Goal: Task Accomplishment & Management: Use online tool/utility

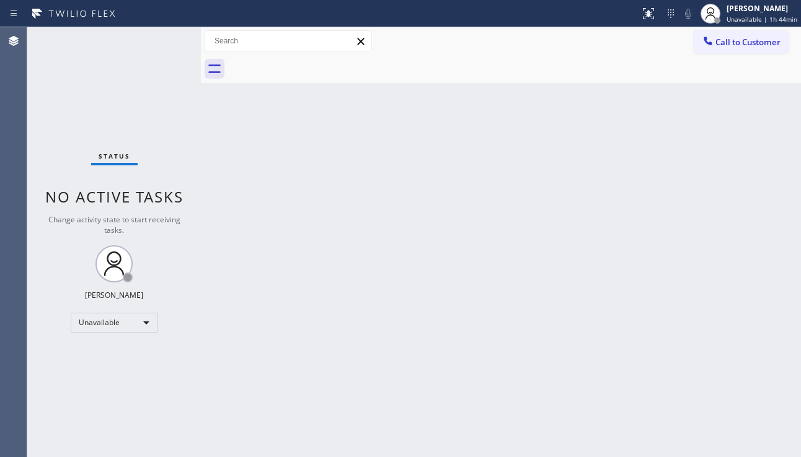
click at [55, 141] on div "Status No active tasks Change activity state to start receiving tasks. Alynna M…" at bounding box center [114, 242] width 174 height 430
click at [529, 77] on div at bounding box center [514, 69] width 573 height 28
click at [375, 263] on div "Back to Dashboard Change Sender ID Customers Technicians Select a contact Outbo…" at bounding box center [501, 242] width 600 height 430
click at [61, 382] on div "Status No active tasks Change activity state to start receiving tasks. Alynna M…" at bounding box center [114, 242] width 174 height 430
click at [724, 13] on div "Alynna Marie Pasumala Unavailable | 1h 45min" at bounding box center [762, 13] width 77 height 22
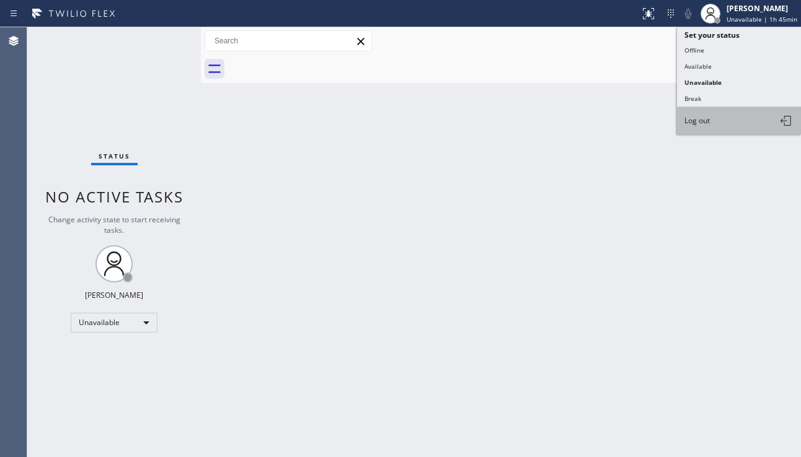
click at [710, 124] on span "Log out" at bounding box center [696, 120] width 25 height 11
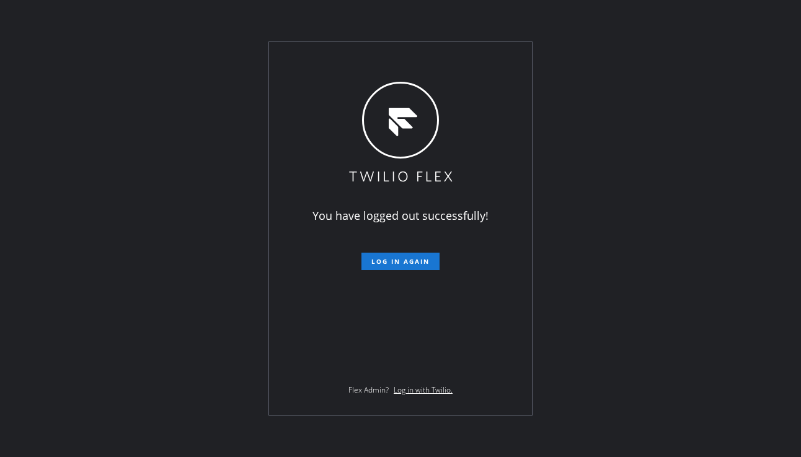
click at [485, 366] on div "You have logged out successfully! Log in again Flex Admin? Log in with Twilio." at bounding box center [400, 228] width 263 height 373
click at [208, 262] on div "You have logged out successfully! Log in again Flex Admin? Log in with Twilio." at bounding box center [400, 228] width 801 height 457
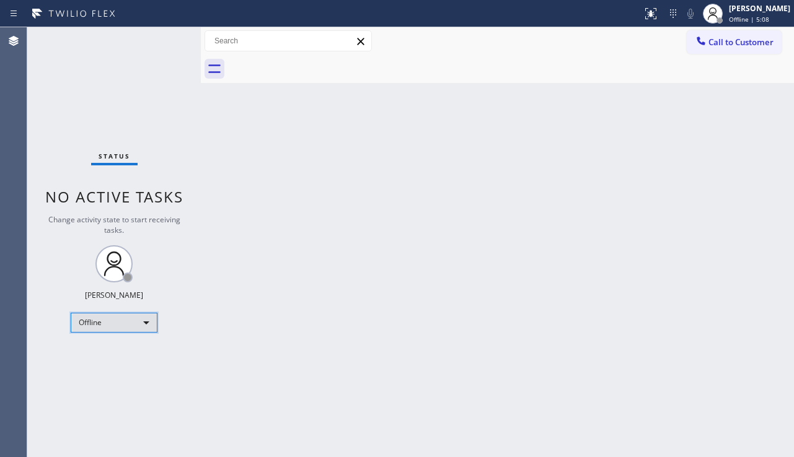
click at [134, 322] on div "Offline" at bounding box center [114, 323] width 87 height 20
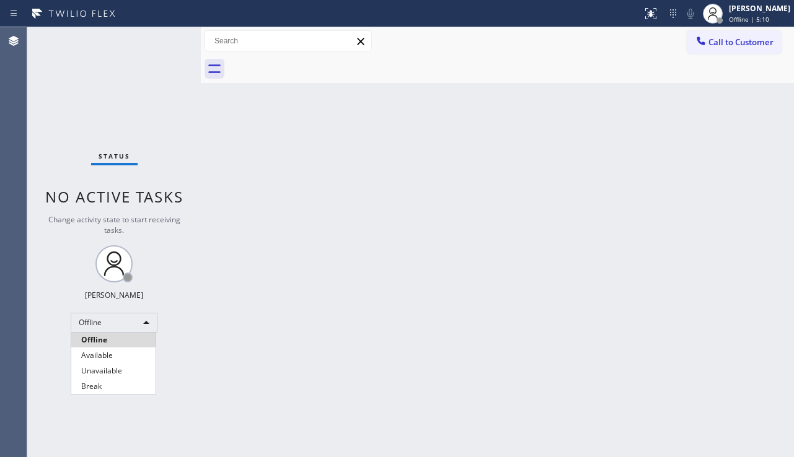
click at [656, 102] on div at bounding box center [397, 228] width 794 height 457
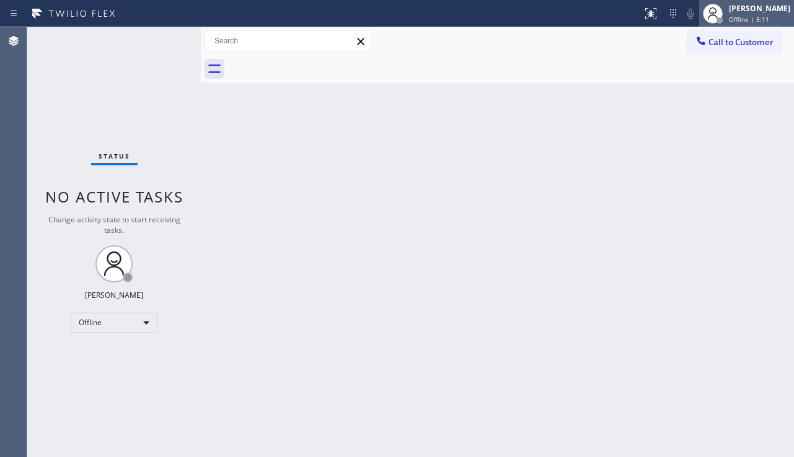
click at [729, 20] on span "Offline | 5:11" at bounding box center [749, 19] width 40 height 9
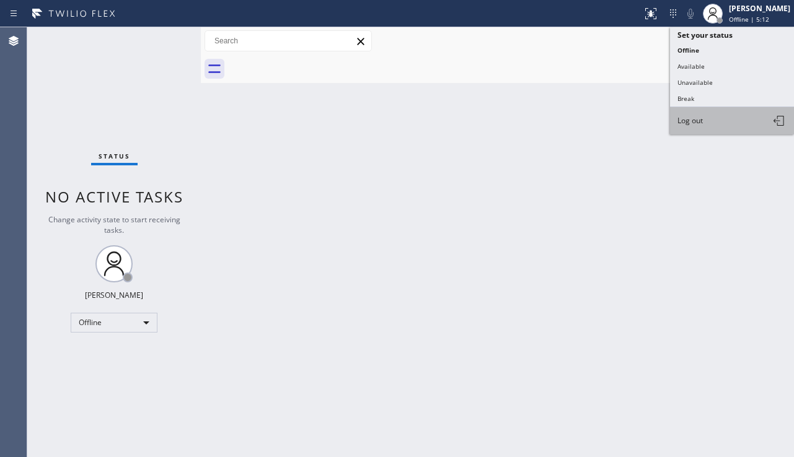
click at [707, 119] on button "Log out" at bounding box center [732, 120] width 124 height 27
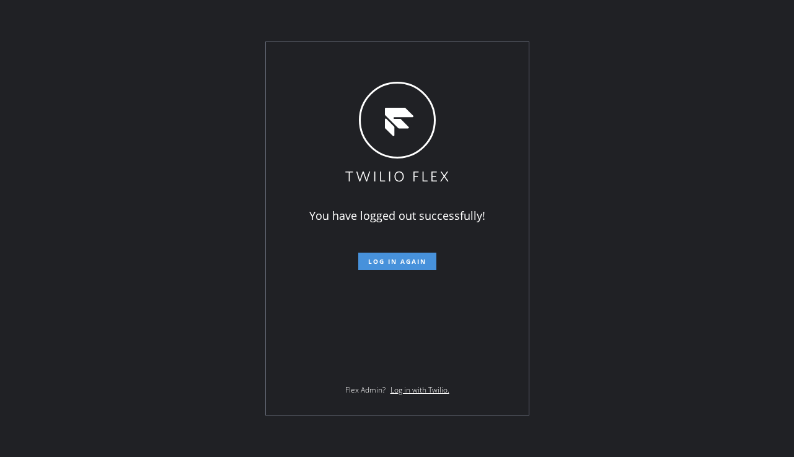
click at [407, 260] on span "Log in again" at bounding box center [397, 261] width 58 height 9
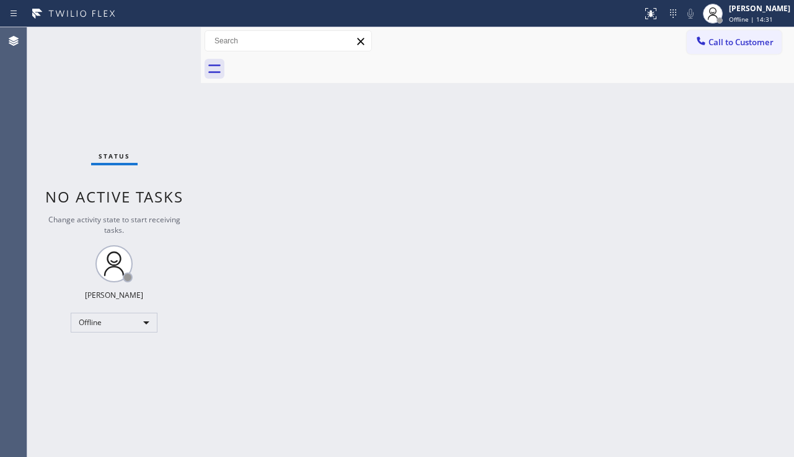
click at [739, 328] on div "Back to Dashboard Change Sender ID Customers Technicians Select a contact Outbo…" at bounding box center [497, 242] width 593 height 430
click at [119, 330] on div "Offline" at bounding box center [114, 323] width 87 height 20
click at [115, 364] on li "Unavailable" at bounding box center [113, 371] width 84 height 15
click at [301, 318] on div "Back to Dashboard Change Sender ID Customers Technicians Select a contact Outbo…" at bounding box center [497, 242] width 593 height 430
click at [733, 50] on button "Call to Customer" at bounding box center [734, 42] width 95 height 24
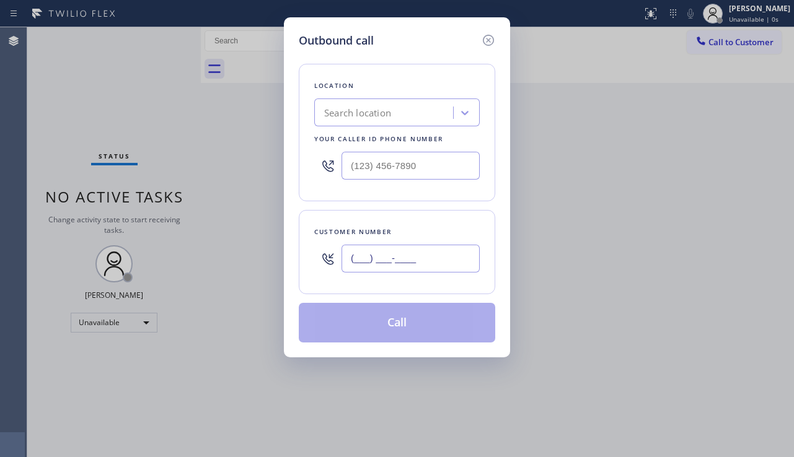
click at [385, 265] on input "(___) ___-____" at bounding box center [410, 259] width 138 height 28
paste input "805) 895-6125"
type input "(805) 895-6125"
click at [338, 119] on div "Search location" at bounding box center [357, 113] width 67 height 14
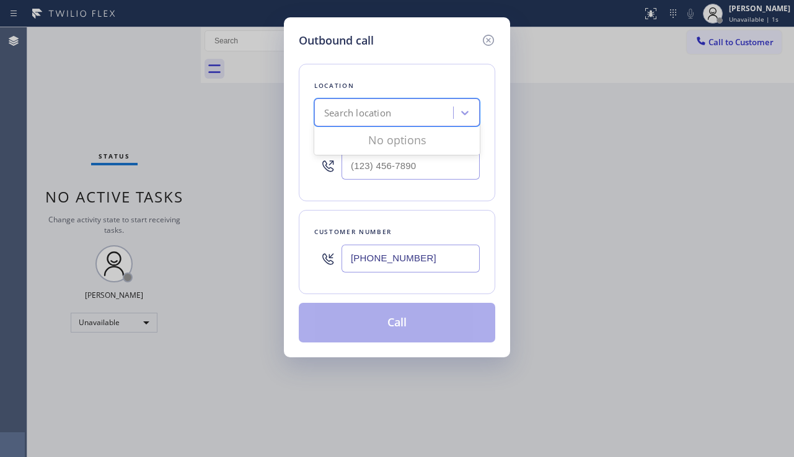
paste input "Subzero Repair Professionals"
type input "Subzero Repair Professionals"
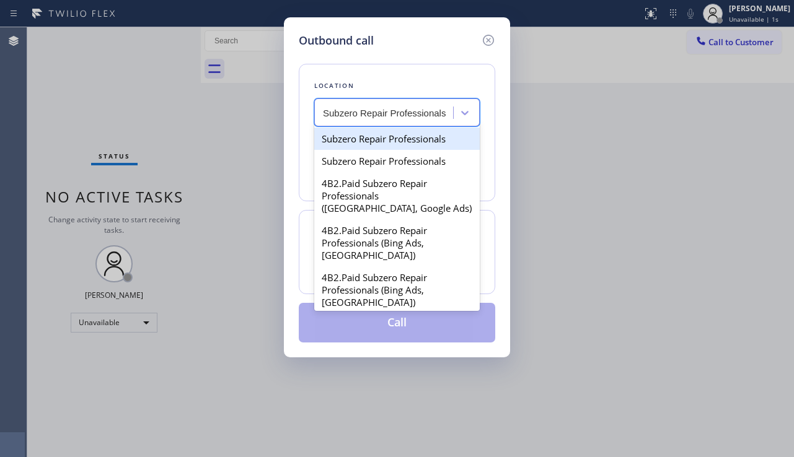
scroll to position [0, 1]
click at [374, 144] on div "Subzero Repair Professionals" at bounding box center [396, 139] width 165 height 22
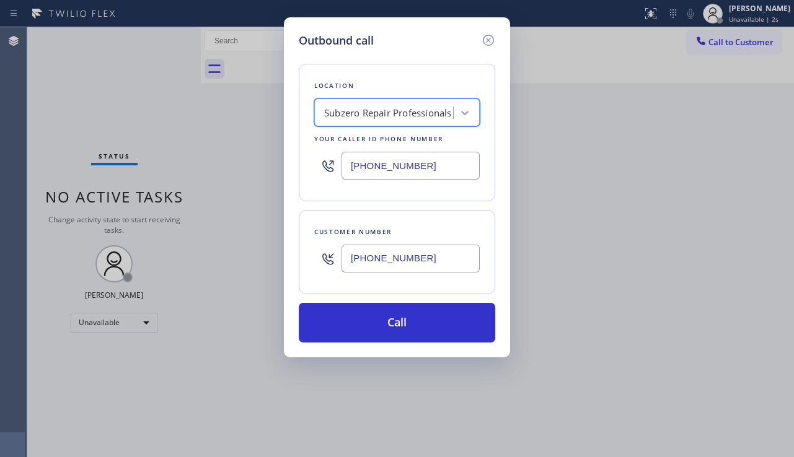
type input "(877) 414-7264"
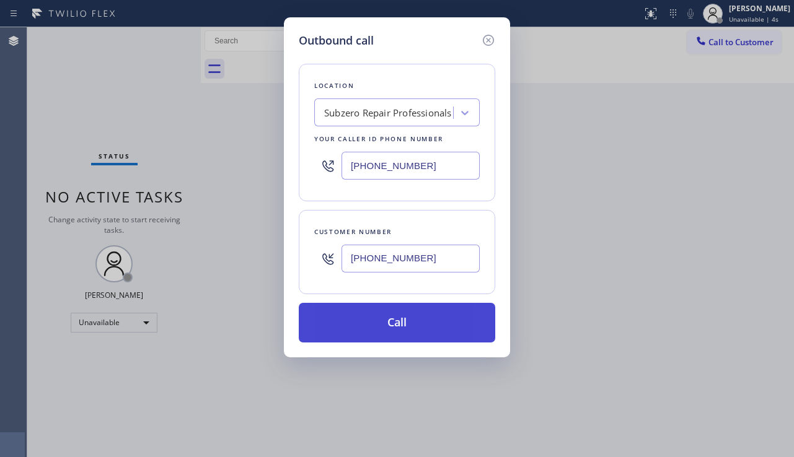
click at [364, 328] on button "Call" at bounding box center [397, 323] width 196 height 40
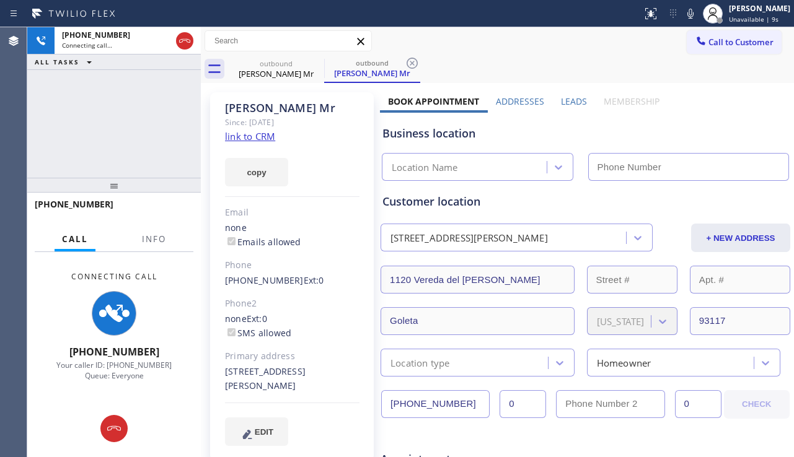
type input "(877) 414-7264"
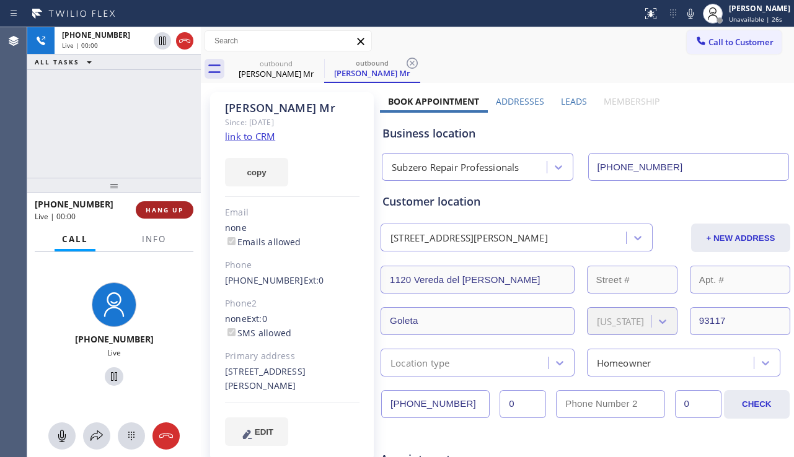
click at [168, 209] on span "HANG UP" at bounding box center [165, 210] width 38 height 9
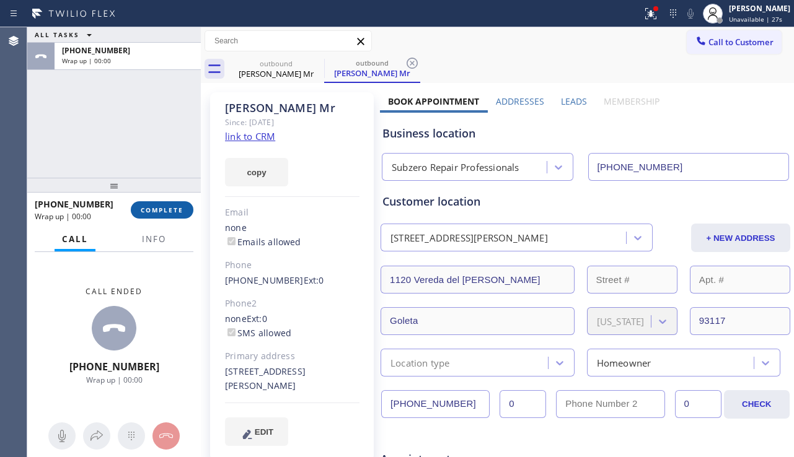
click at [168, 209] on span "COMPLETE" at bounding box center [162, 210] width 43 height 9
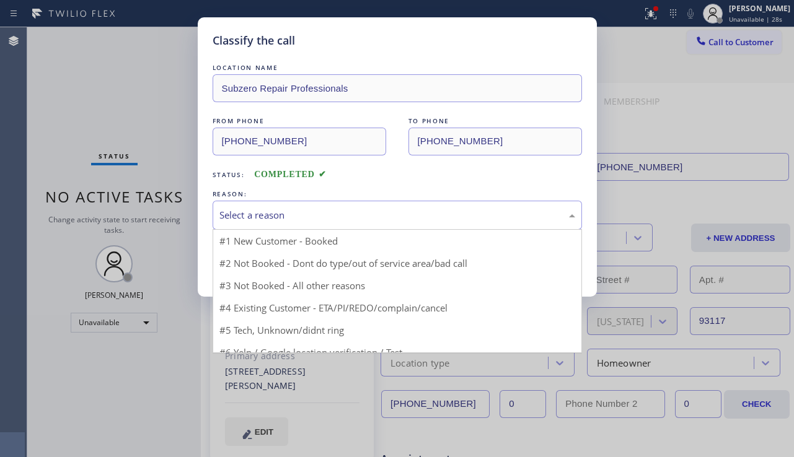
click at [326, 213] on div "Select a reason" at bounding box center [397, 215] width 356 height 14
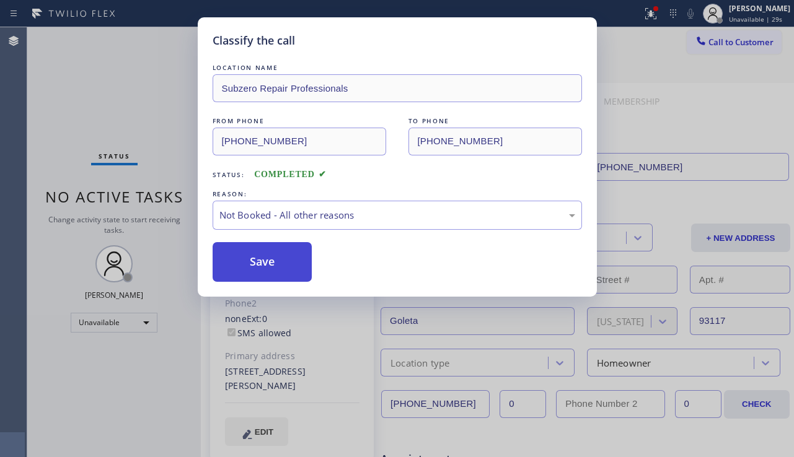
click at [271, 267] on button "Save" at bounding box center [263, 262] width 100 height 40
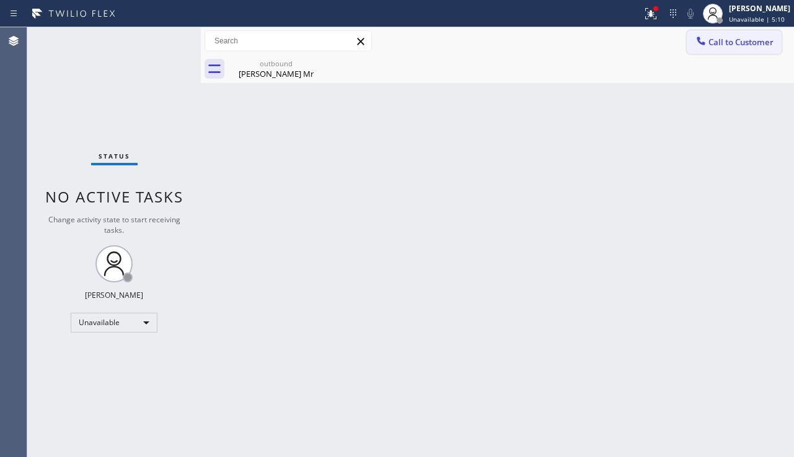
click at [711, 45] on span "Call to Customer" at bounding box center [740, 42] width 65 height 11
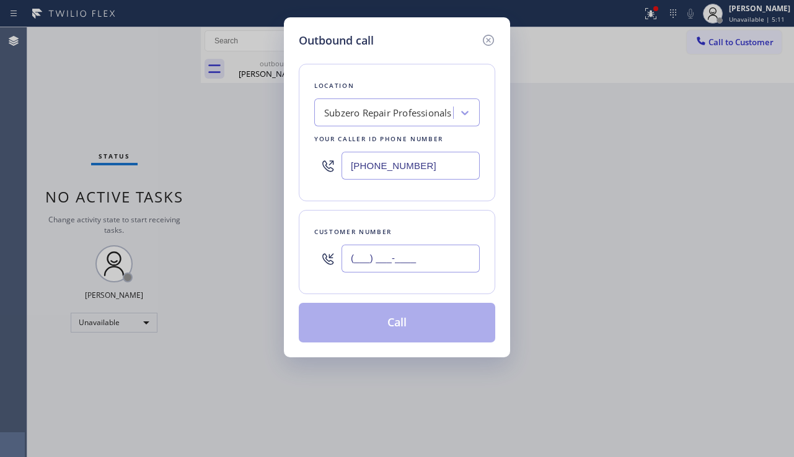
click at [393, 263] on input "(___) ___-____" at bounding box center [410, 259] width 138 height 28
paste input "805) 895-6125"
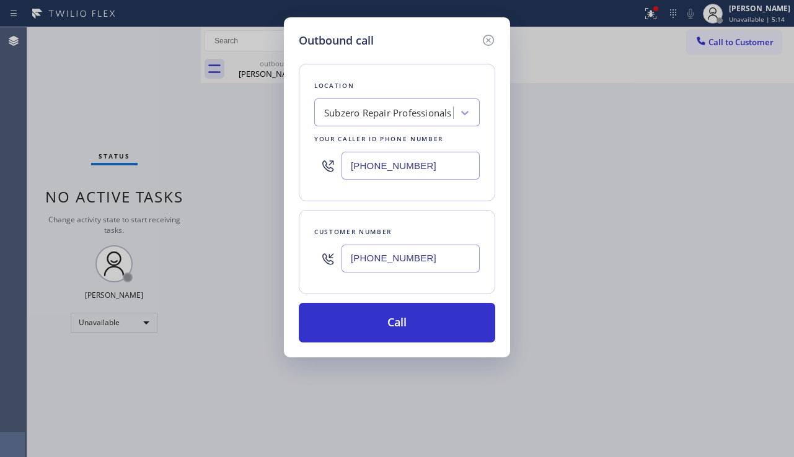
type input "(805) 895-6125"
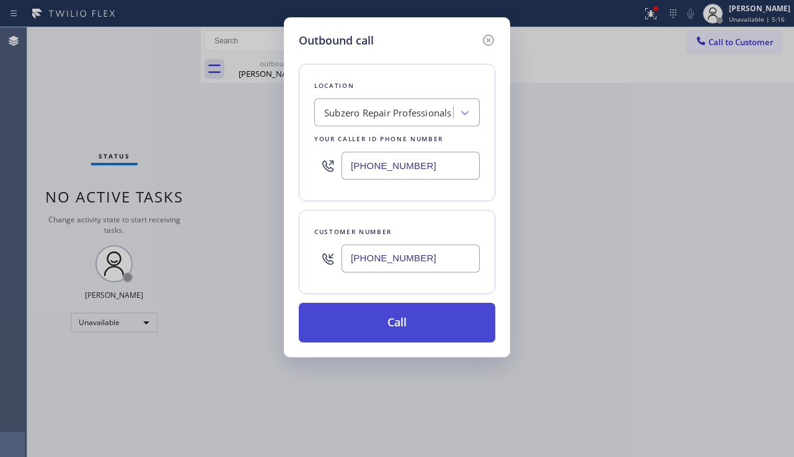
click at [377, 326] on button "Call" at bounding box center [397, 323] width 196 height 40
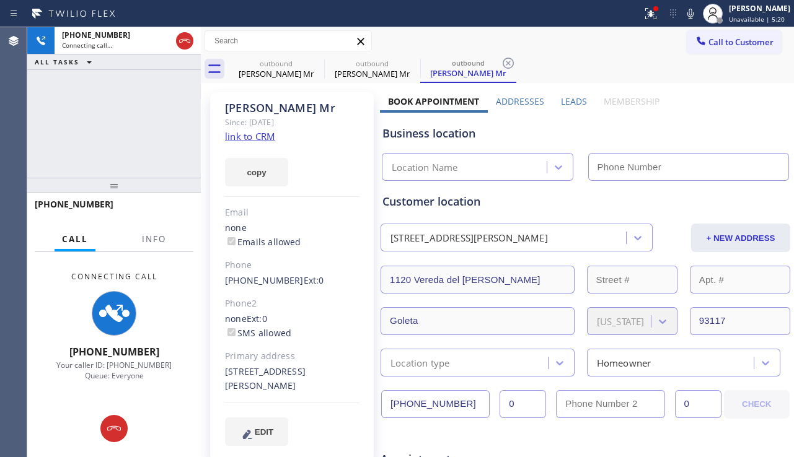
type input "(877) 414-7264"
click at [566, 104] on label "Leads" at bounding box center [574, 101] width 26 height 12
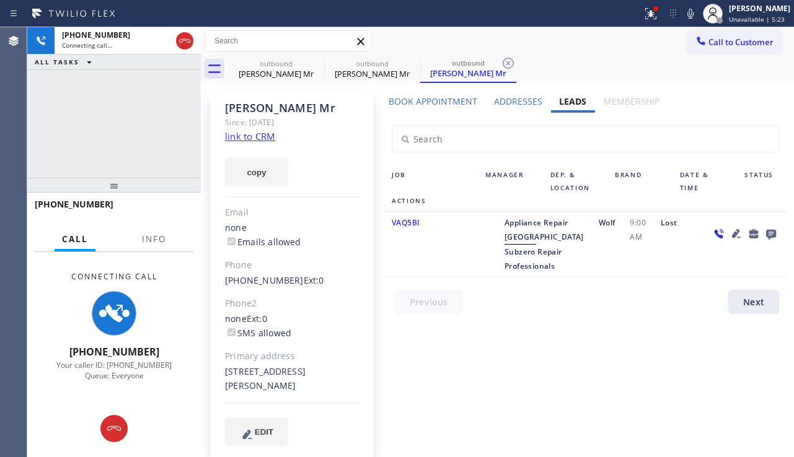
click at [732, 235] on icon at bounding box center [736, 233] width 9 height 9
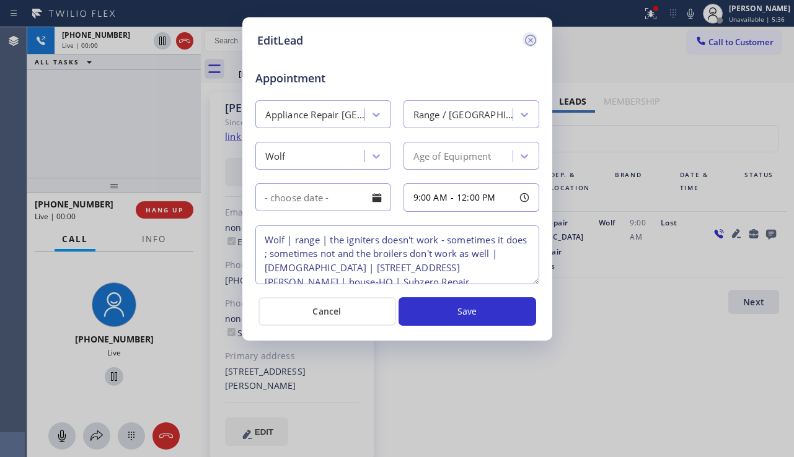
click at [534, 45] on icon at bounding box center [530, 40] width 15 height 15
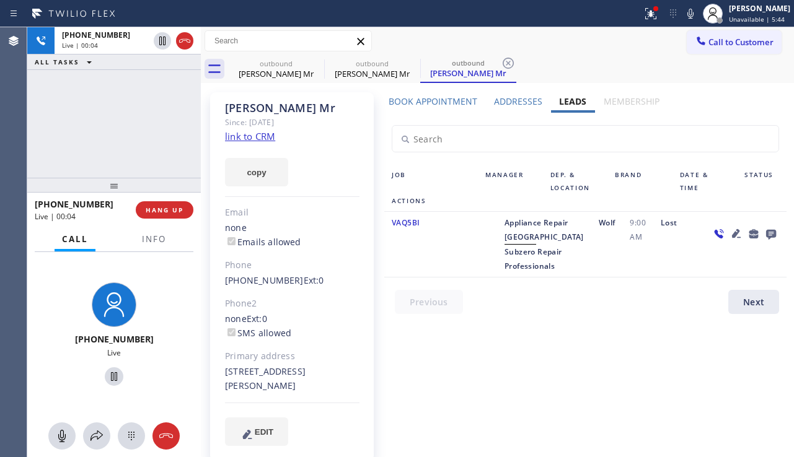
click at [729, 232] on icon at bounding box center [736, 233] width 15 height 15
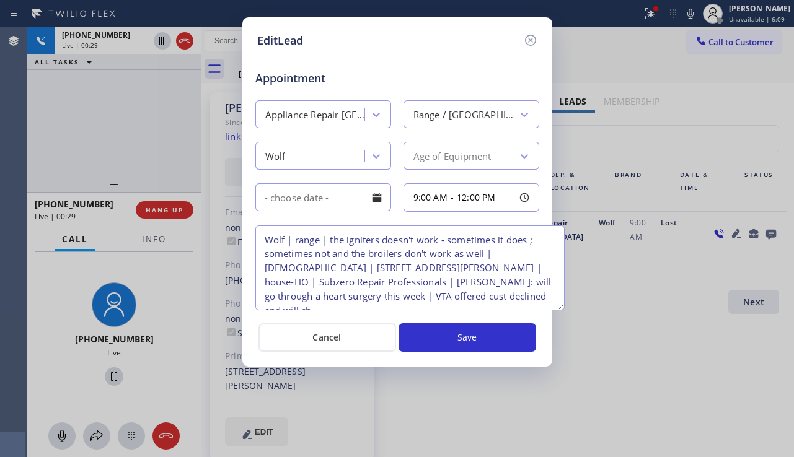
drag, startPoint x: 533, startPoint y: 278, endPoint x: 558, endPoint y: 304, distance: 36.4
click at [558, 304] on textarea "Wolf | range | the igniters doesn't work - sometimes it does ; sometimes not an…" at bounding box center [409, 268] width 309 height 85
click at [532, 43] on icon at bounding box center [530, 40] width 15 height 15
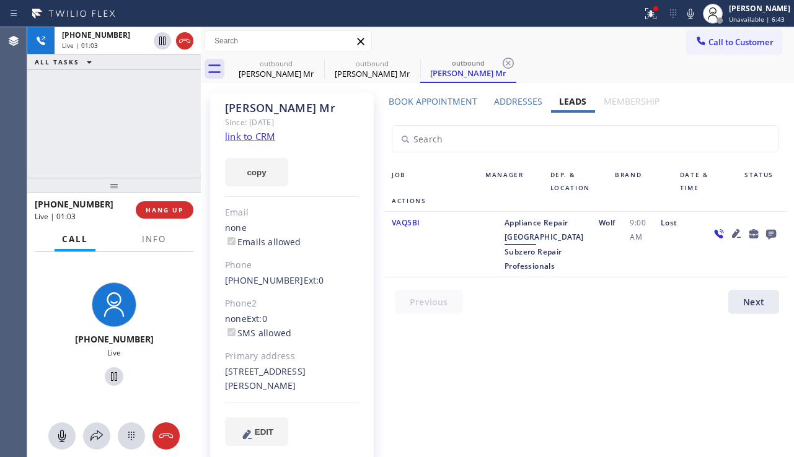
click at [407, 268] on div "VAQ5BI" at bounding box center [431, 245] width 94 height 58
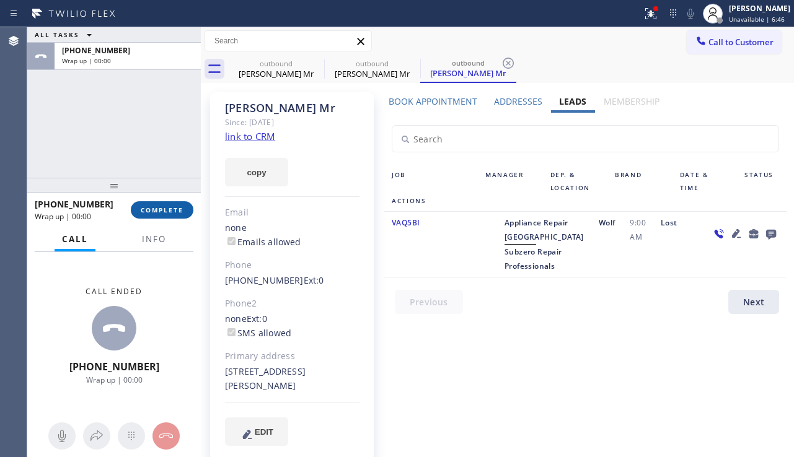
click at [186, 209] on button "COMPLETE" at bounding box center [162, 209] width 63 height 17
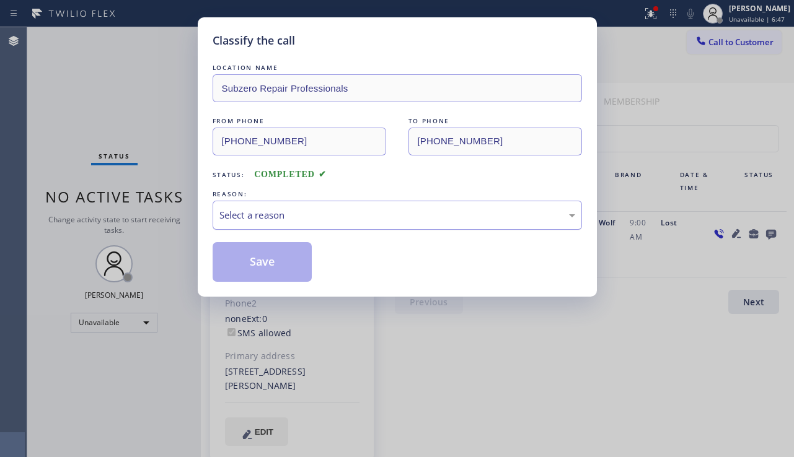
click at [307, 214] on div "Select a reason" at bounding box center [397, 215] width 356 height 14
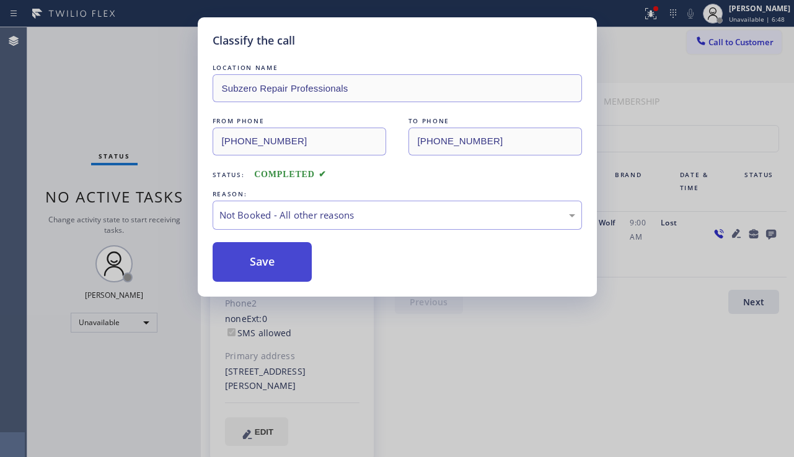
click at [255, 271] on button "Save" at bounding box center [263, 262] width 100 height 40
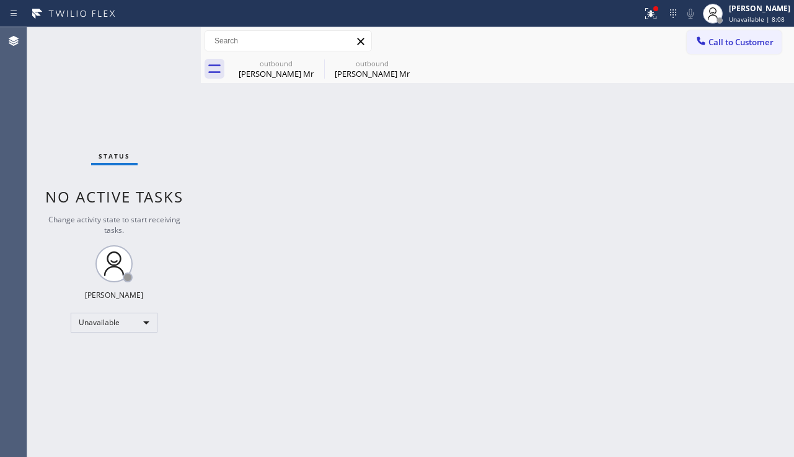
click at [766, 324] on div "Back to Dashboard Change Sender ID Customers Technicians Select a contact Outbo…" at bounding box center [497, 242] width 593 height 430
click at [107, 326] on div "Unavailable" at bounding box center [114, 323] width 87 height 20
click at [113, 338] on li "Offline" at bounding box center [113, 340] width 84 height 15
click at [721, 25] on div "Alynna Marie Pasumala Unavailable | 8:11" at bounding box center [746, 13] width 95 height 27
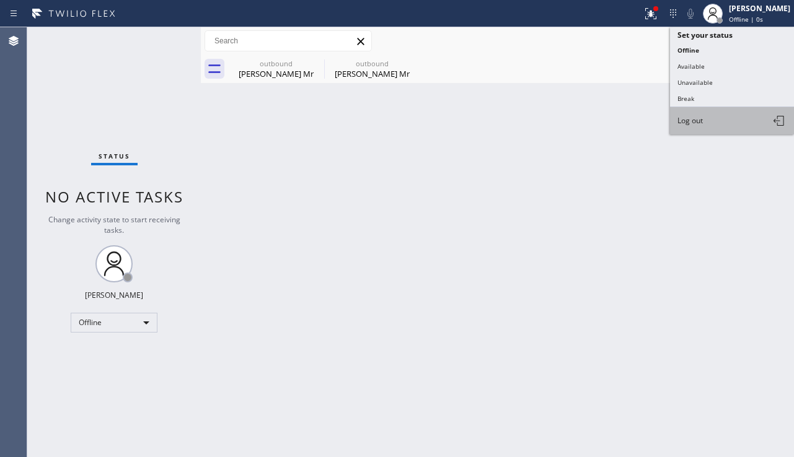
click at [704, 121] on button "Log out" at bounding box center [732, 120] width 124 height 27
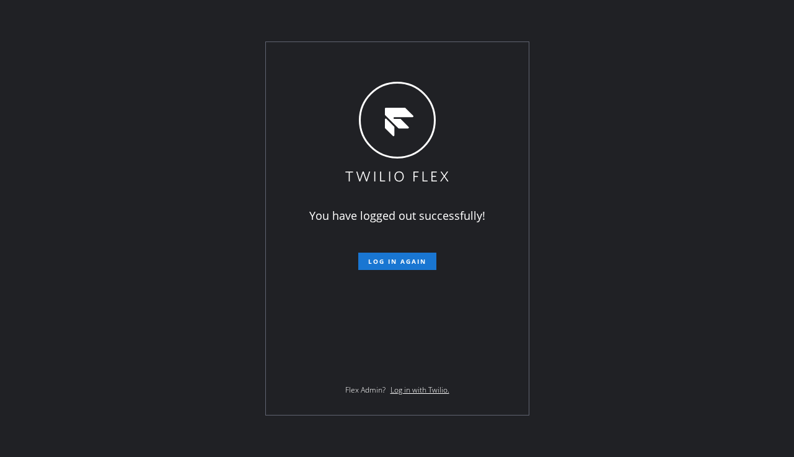
click at [737, 317] on div "You have logged out successfully! Log in again Flex Admin? Log in with Twilio." at bounding box center [397, 228] width 794 height 457
